Goal: Task Accomplishment & Management: Manage account settings

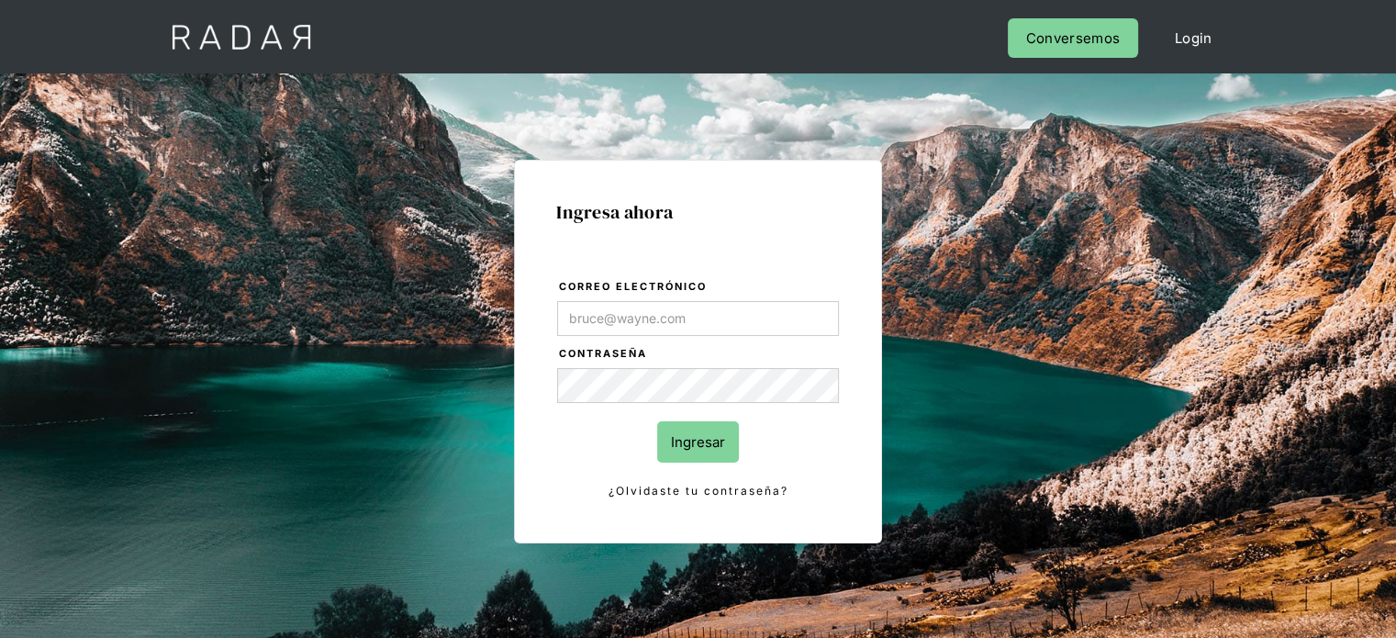
type input "[EMAIL_ADDRESS][PERSON_NAME][DOMAIN_NAME]"
click at [695, 449] on input "Ingresar" at bounding box center [698, 441] width 82 height 41
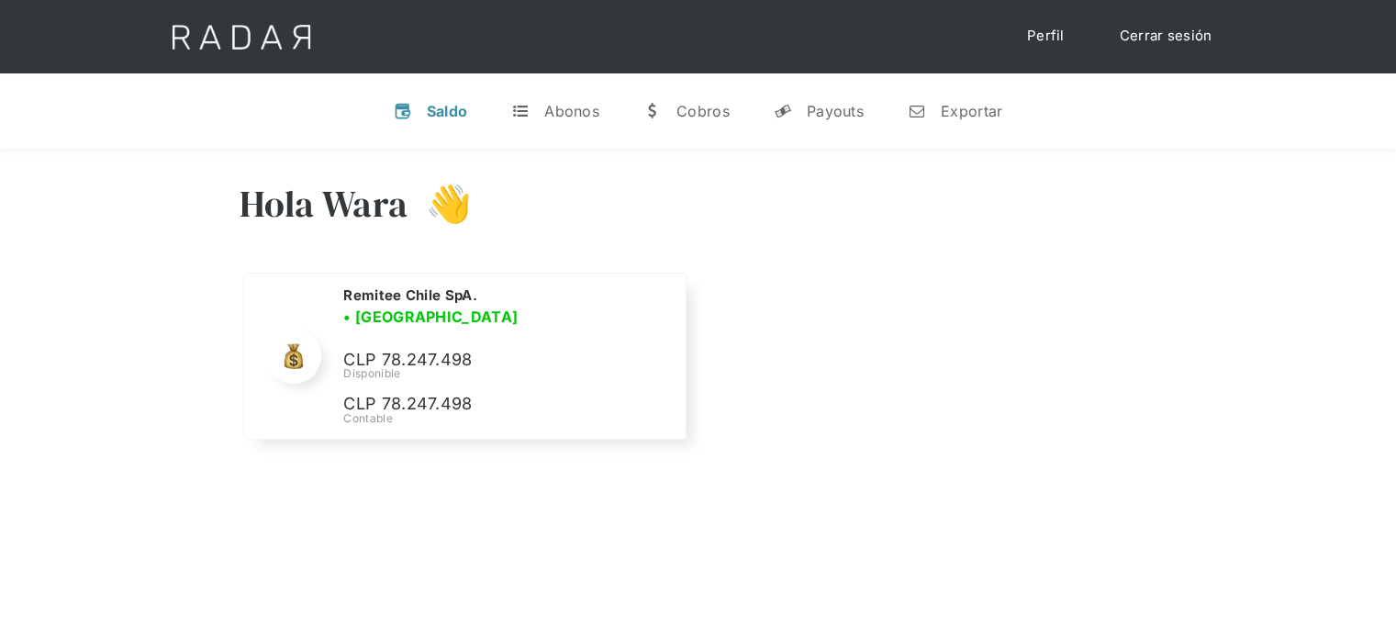
click at [224, 231] on div "Hola Wara 👋 Cargando tus cuentas... Nombre de la empresa • Conectada • Desconec…" at bounding box center [698, 313] width 1396 height 328
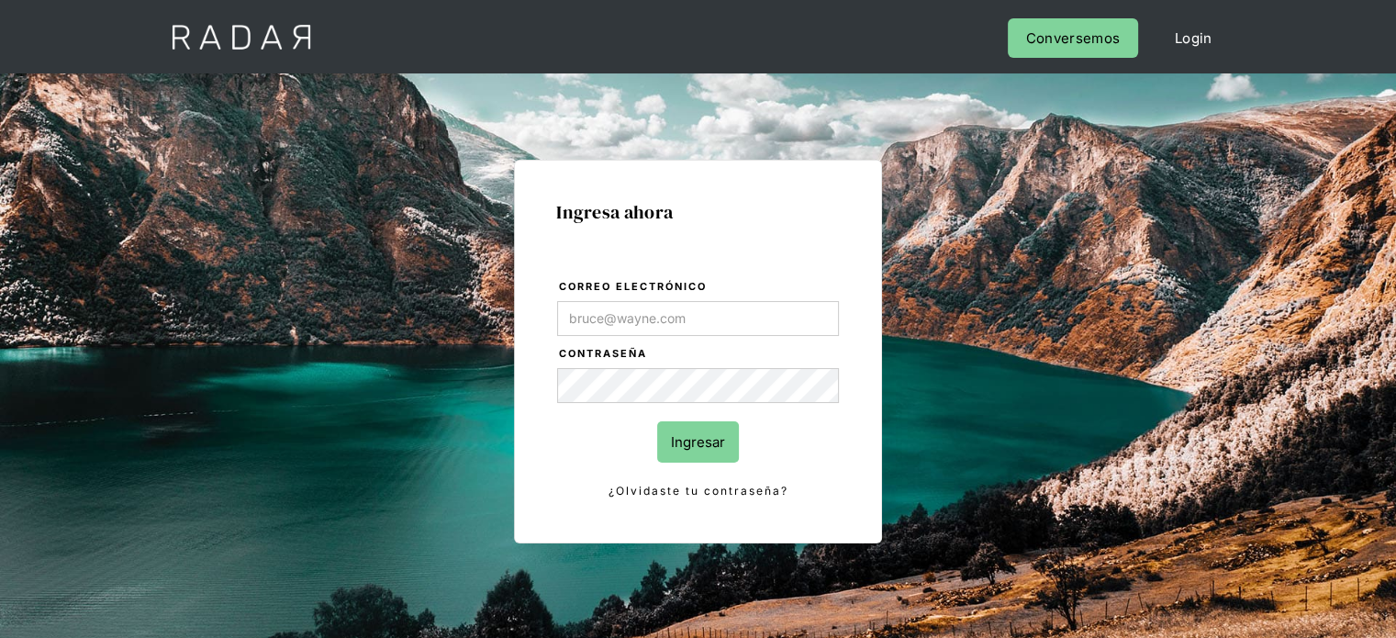
type input "[EMAIL_ADDRESS][PERSON_NAME][DOMAIN_NAME]"
click at [672, 451] on input "Ingresar" at bounding box center [698, 441] width 82 height 41
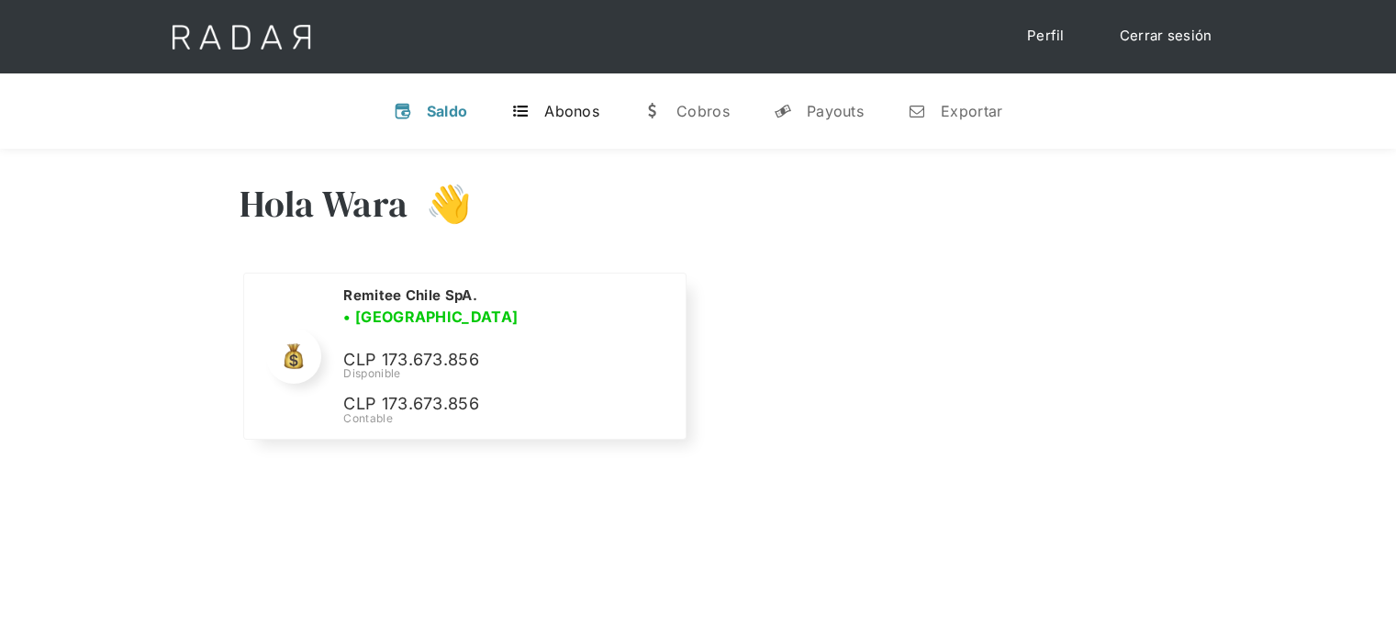
click at [587, 117] on div "Abonos" at bounding box center [571, 111] width 55 height 18
